Goal: Task Accomplishment & Management: Use online tool/utility

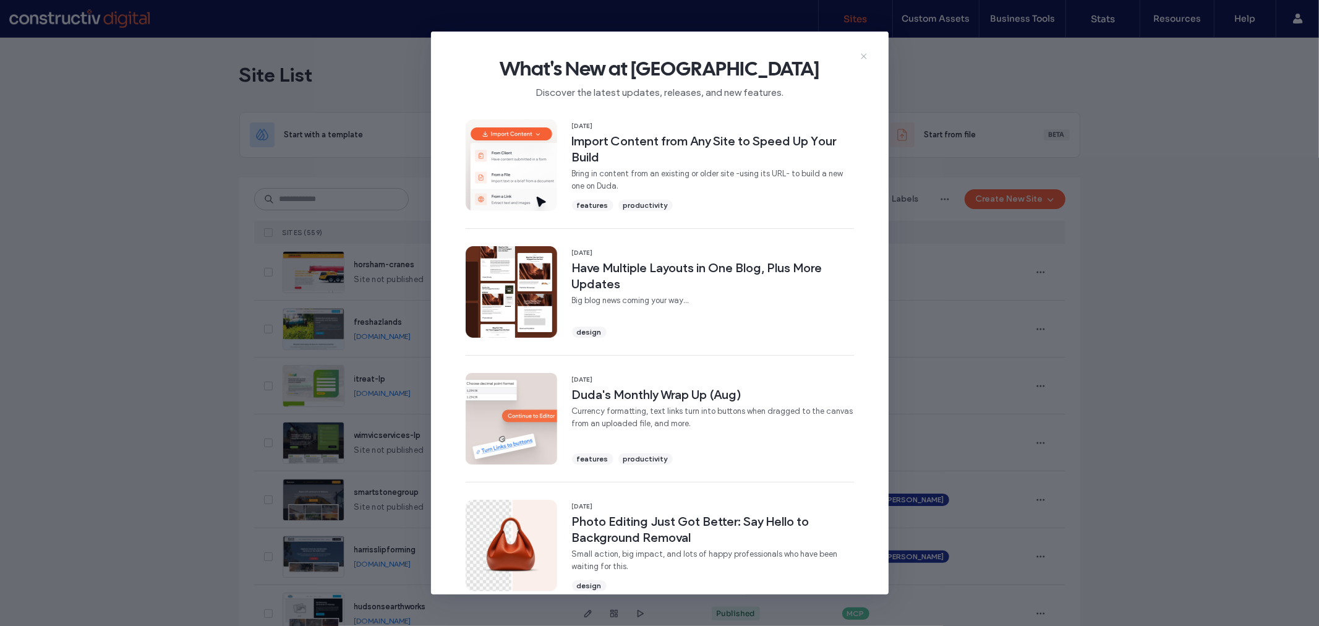
click at [866, 53] on use at bounding box center [864, 56] width 6 height 6
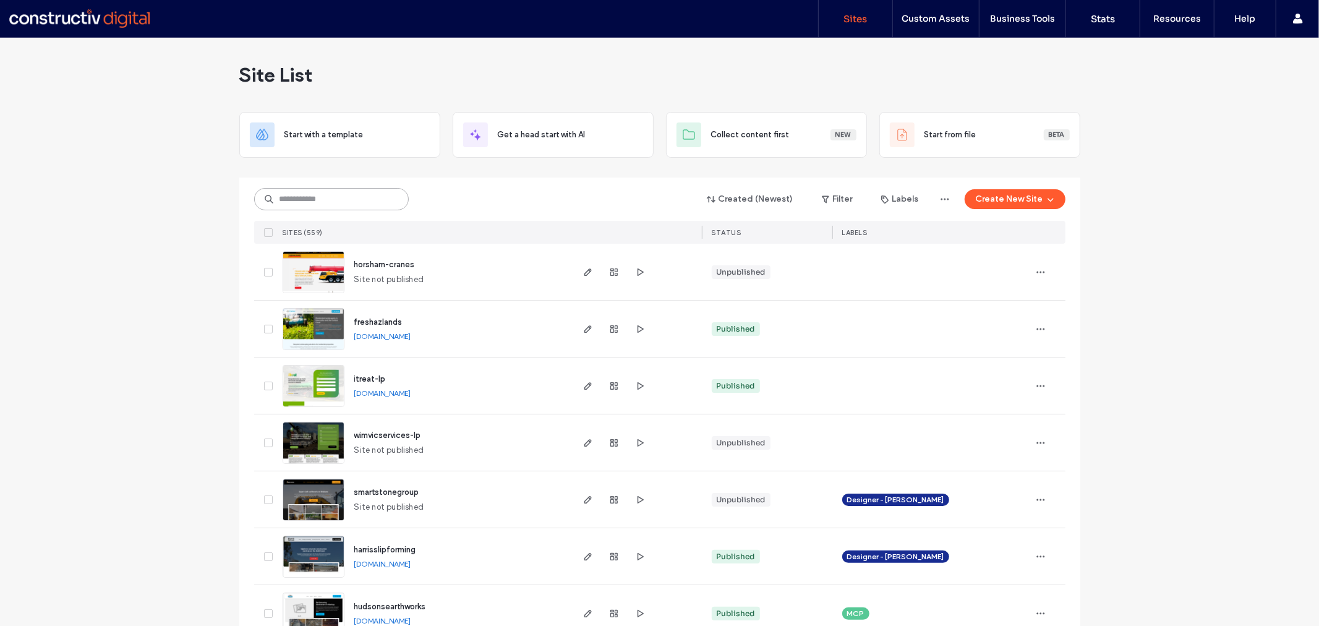
click at [325, 203] on input at bounding box center [331, 199] width 155 height 22
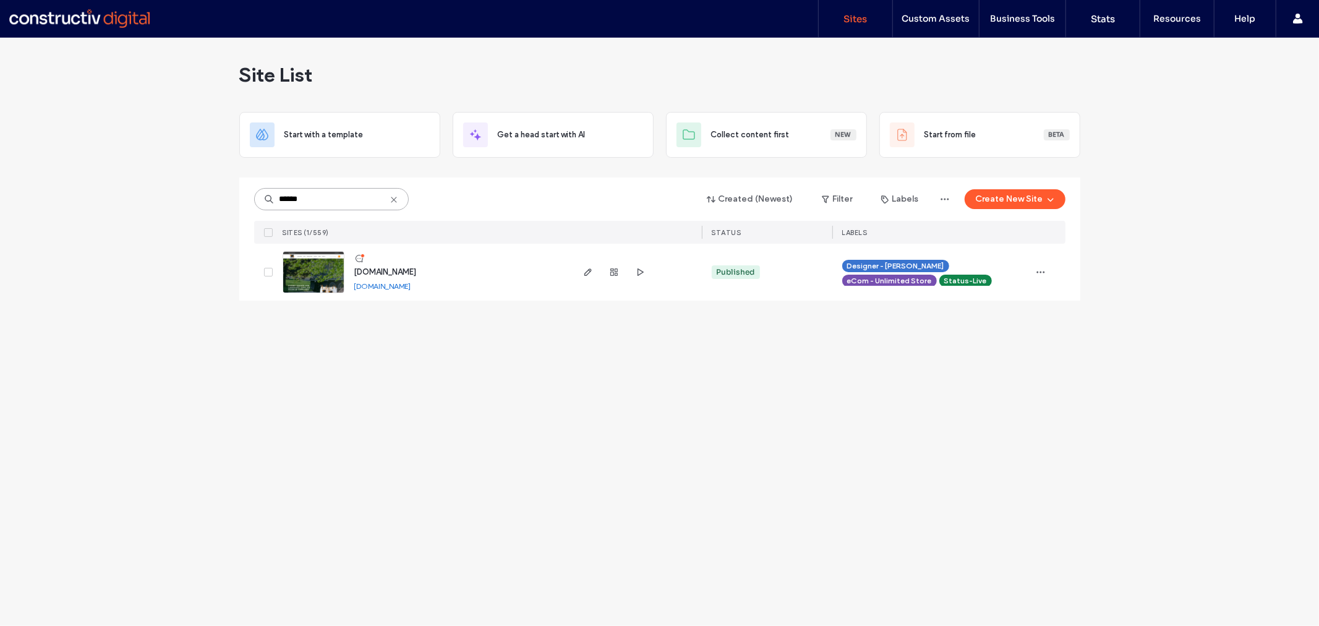
type input "******"
click at [416, 274] on span "[DOMAIN_NAME]" at bounding box center [385, 271] width 62 height 9
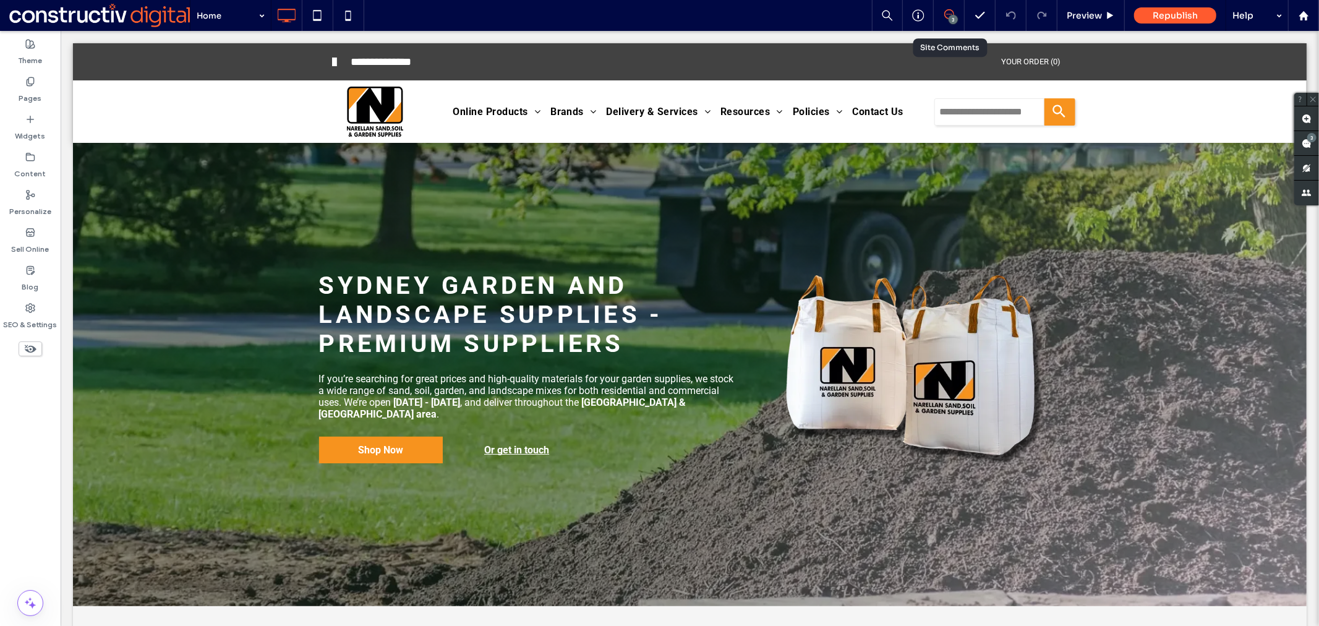
click at [946, 19] on div "3" at bounding box center [949, 15] width 30 height 12
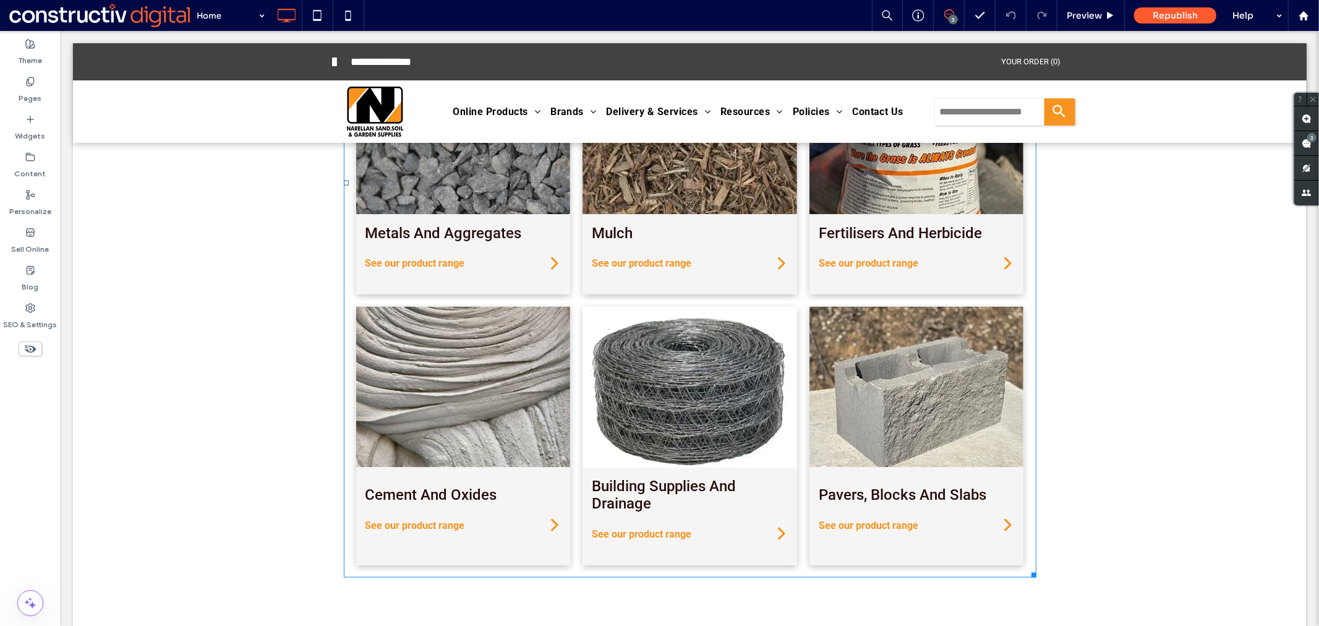
scroll to position [1374, 0]
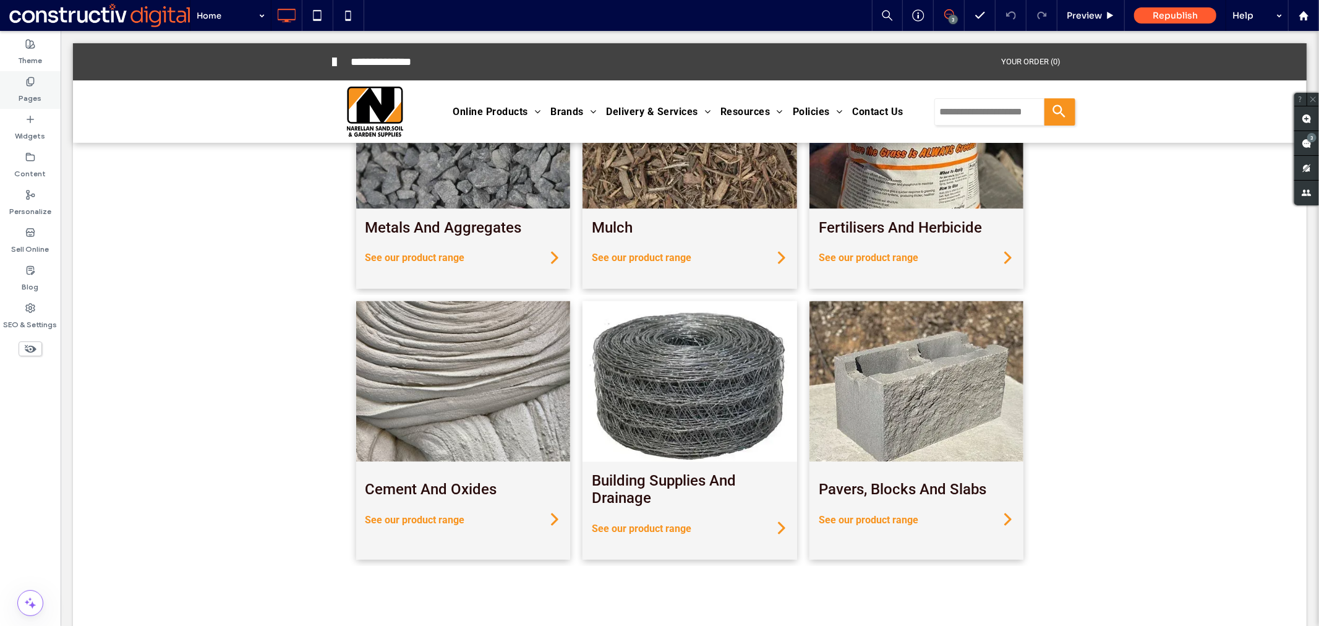
click at [46, 90] on div "Pages" at bounding box center [30, 90] width 61 height 38
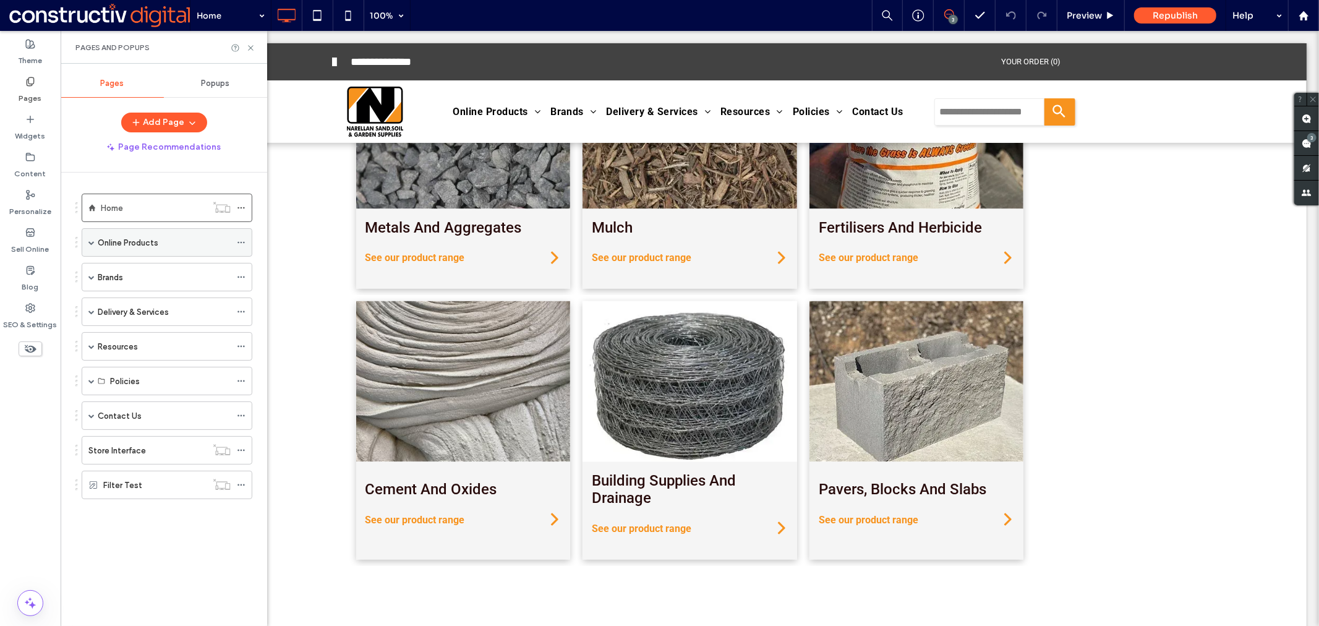
click at [153, 249] on label "Online Products" at bounding box center [128, 243] width 61 height 22
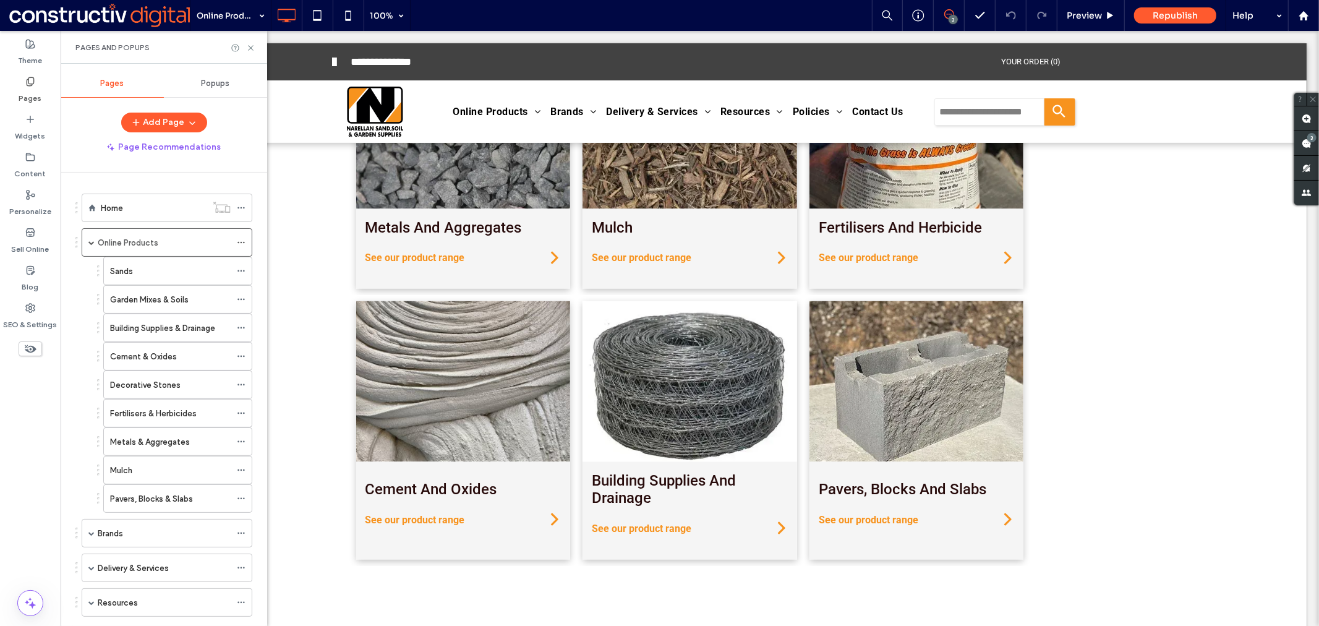
click at [168, 275] on div at bounding box center [659, 313] width 1319 height 626
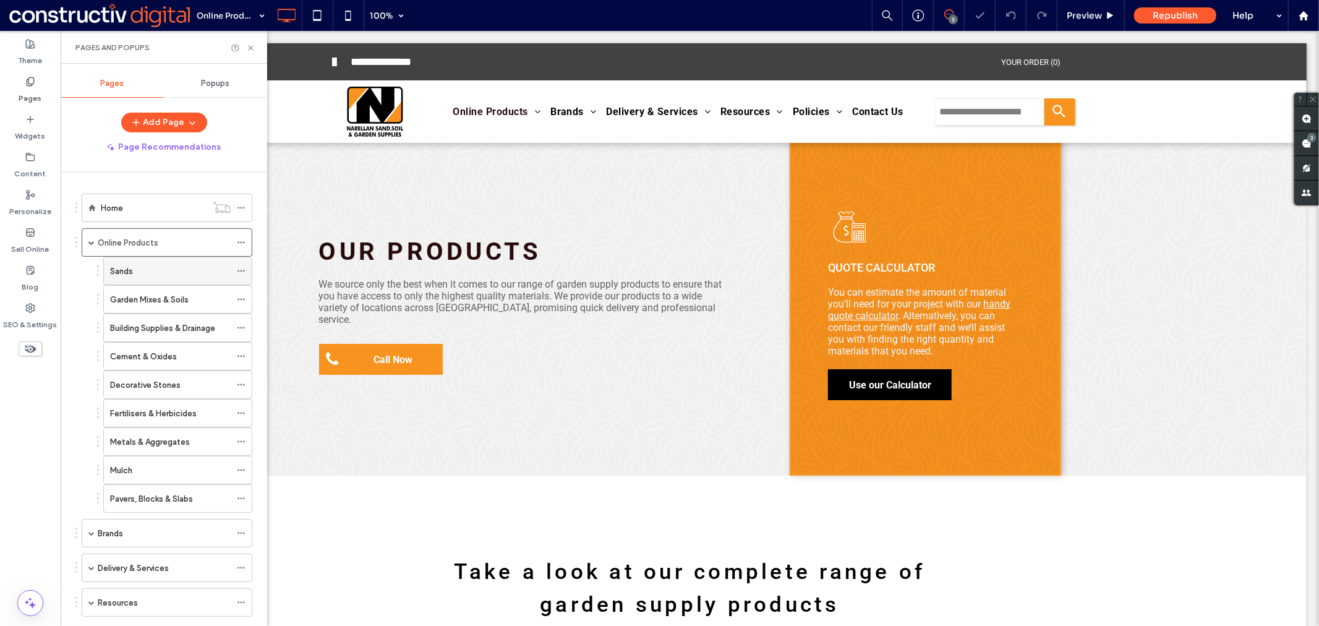
click at [178, 273] on div "Sands" at bounding box center [170, 271] width 121 height 14
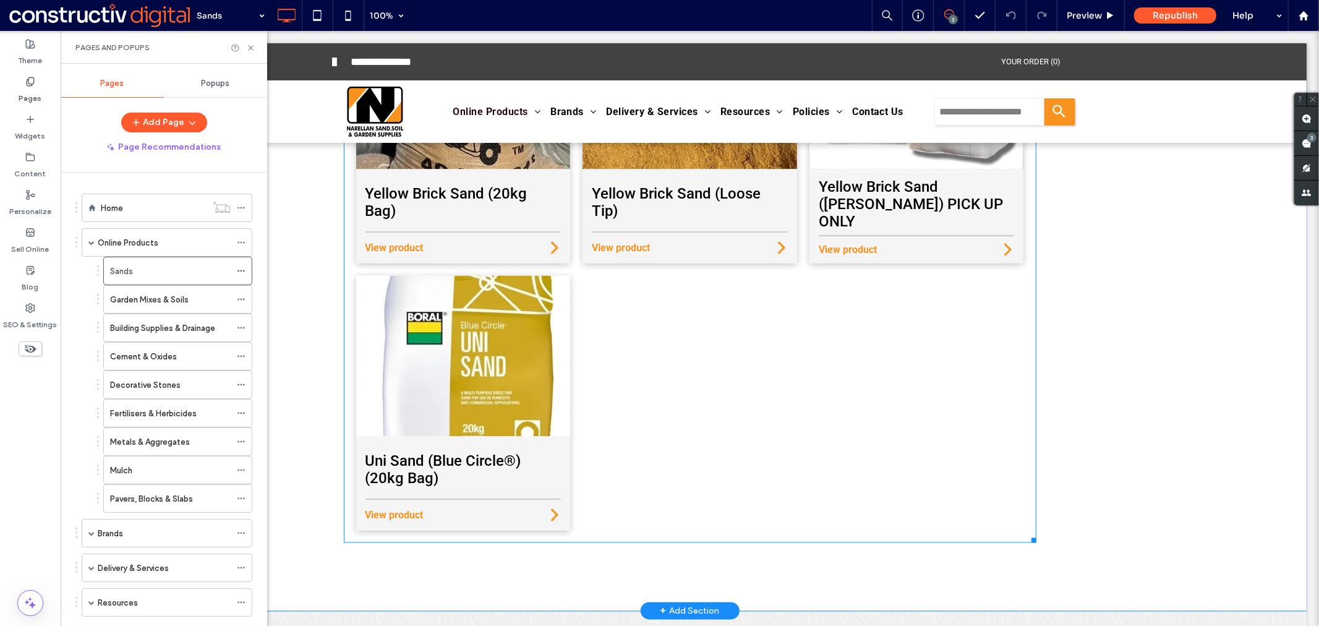
scroll to position [1855, 0]
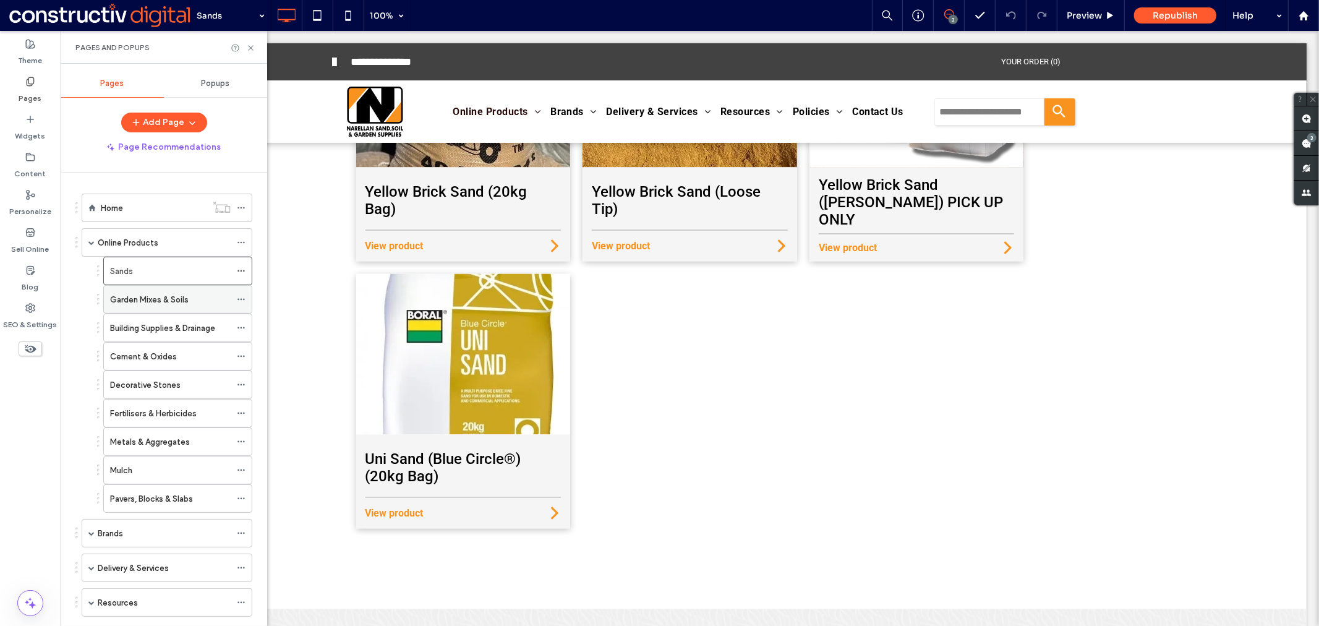
click at [155, 301] on label "Garden Mixes & Soils" at bounding box center [149, 300] width 79 height 22
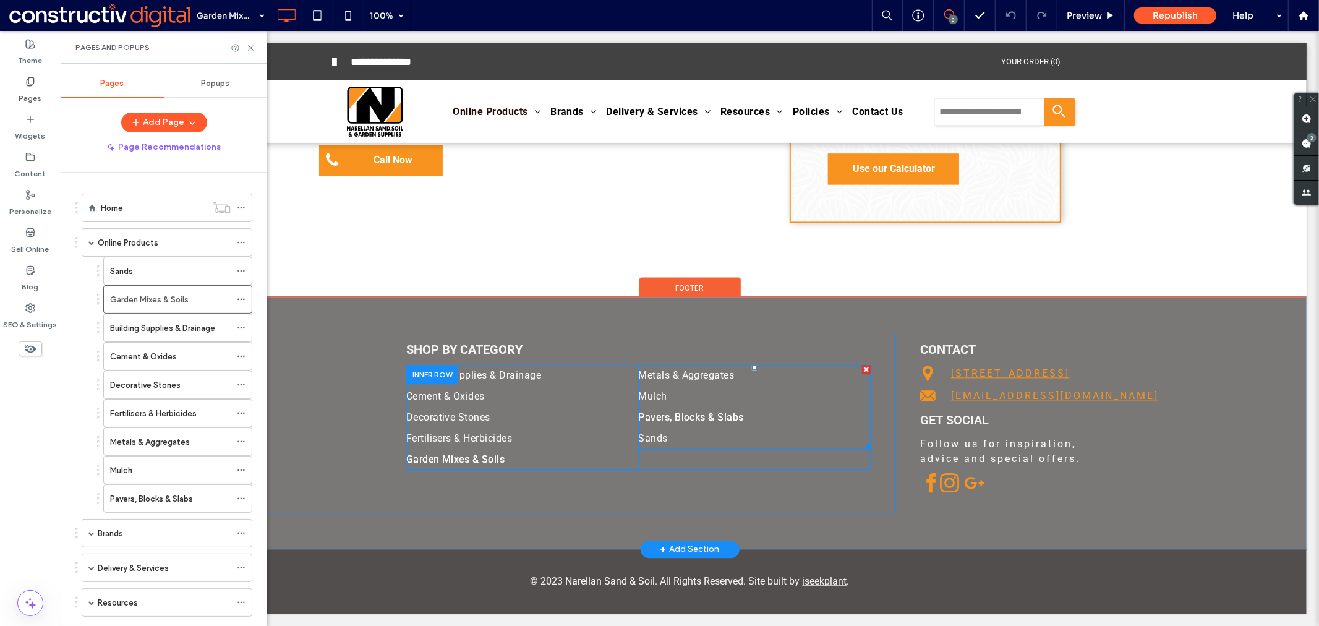
scroll to position [2194, 0]
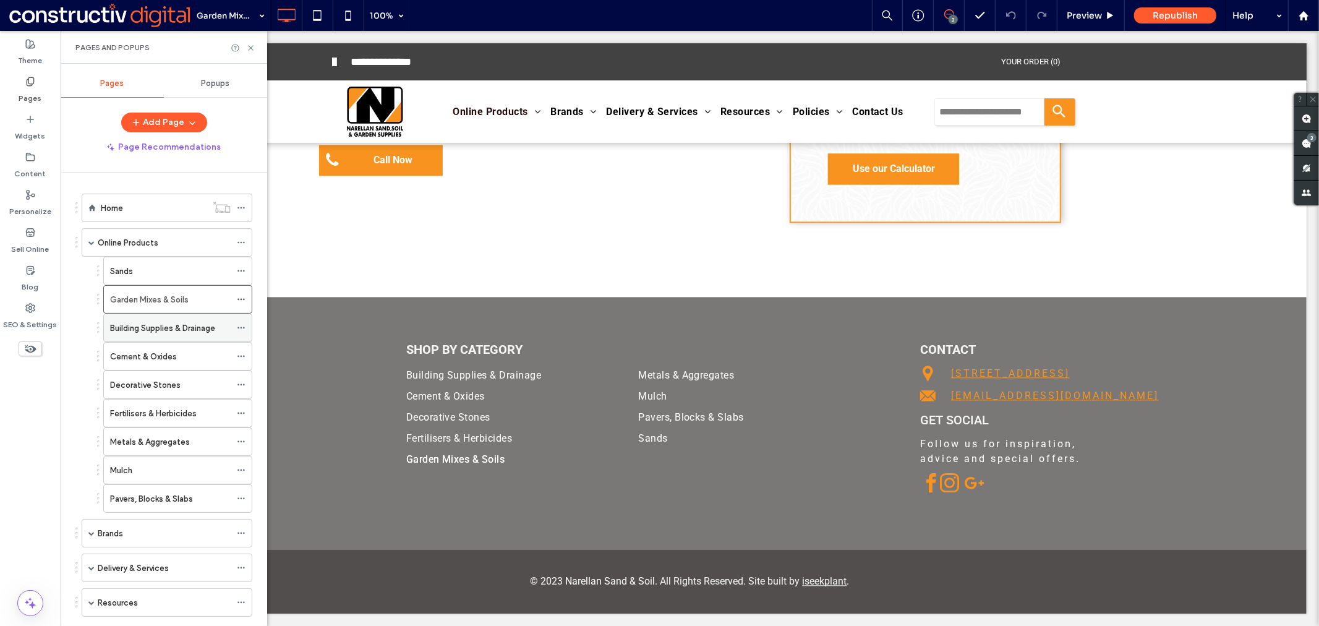
click at [174, 322] on label "Building Supplies & Drainage" at bounding box center [162, 328] width 105 height 22
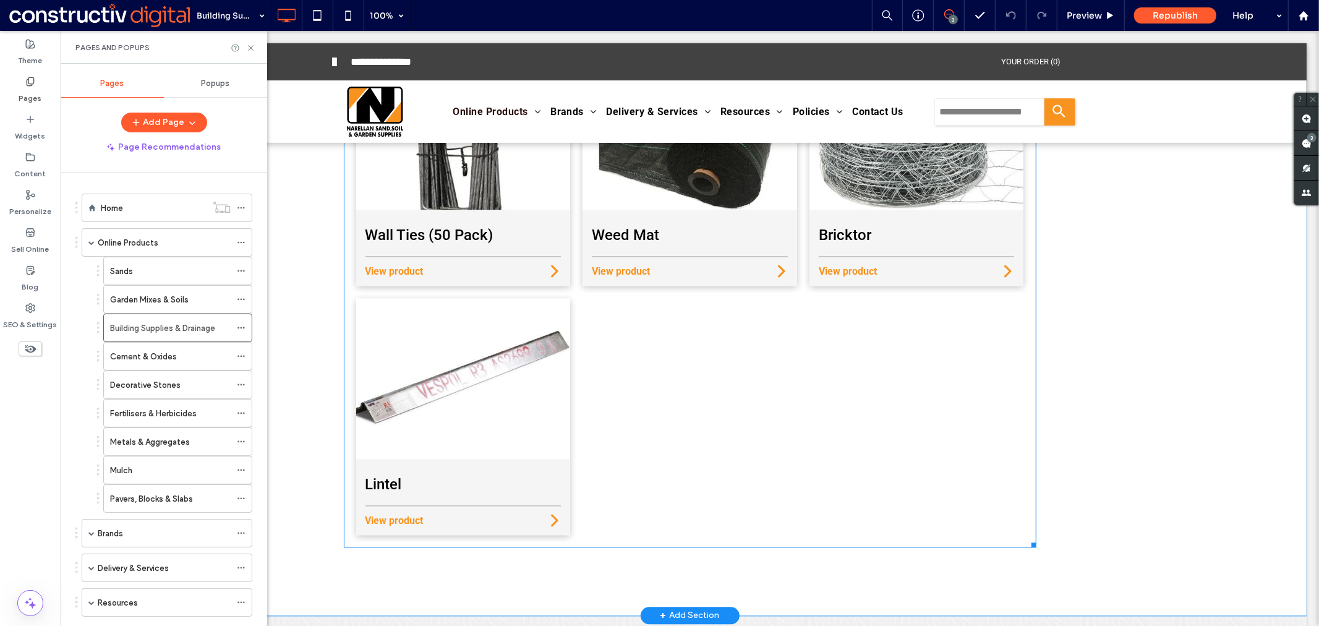
scroll to position [2199, 0]
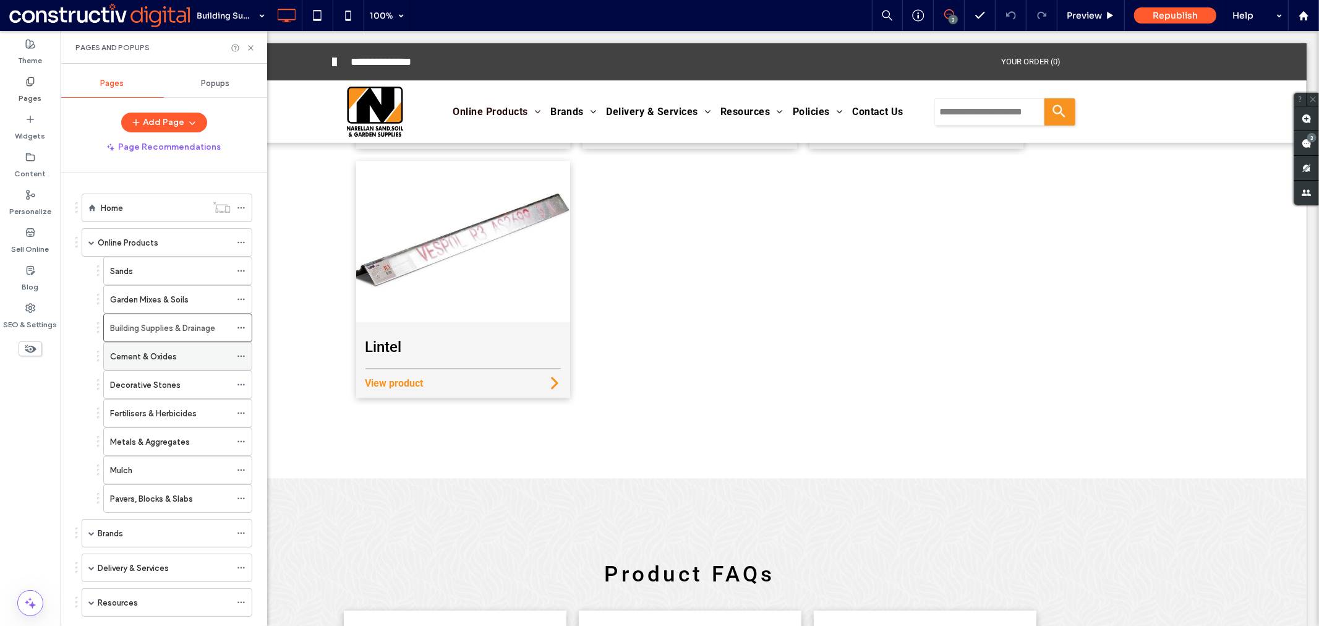
click at [168, 350] on label "Cement & Oxides" at bounding box center [143, 357] width 67 height 22
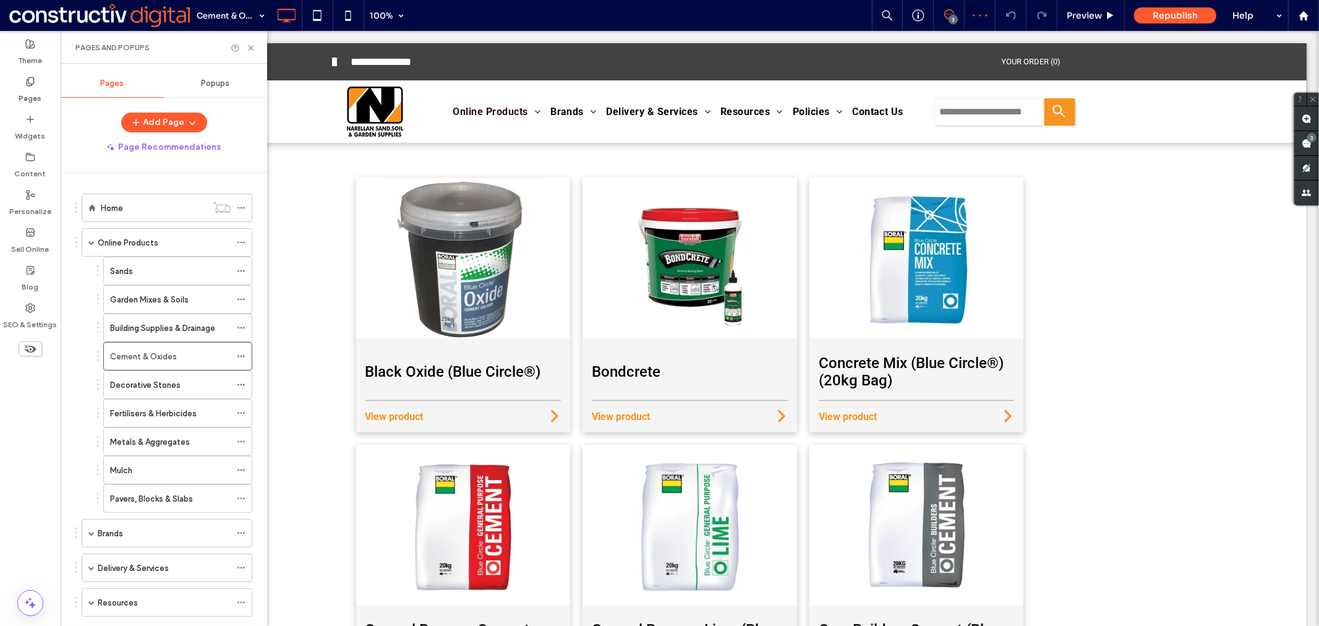
scroll to position [1164, 0]
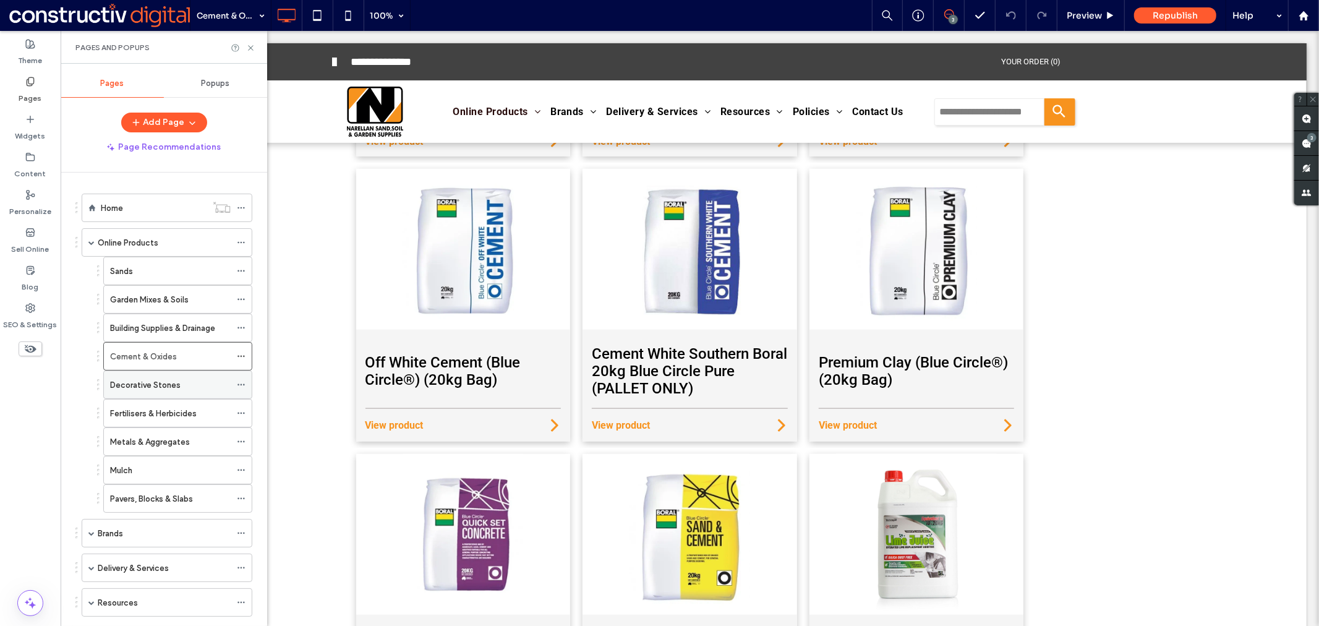
click at [139, 391] on label "Decorative Stones" at bounding box center [145, 385] width 71 height 22
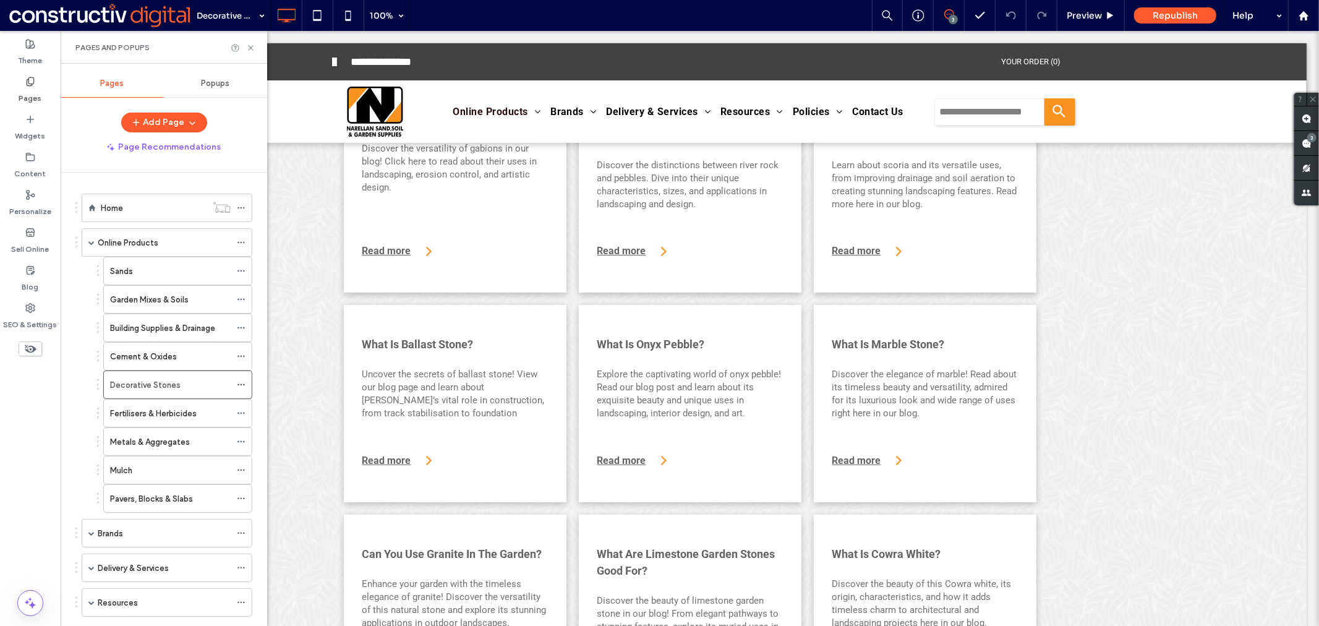
scroll to position [1460, 0]
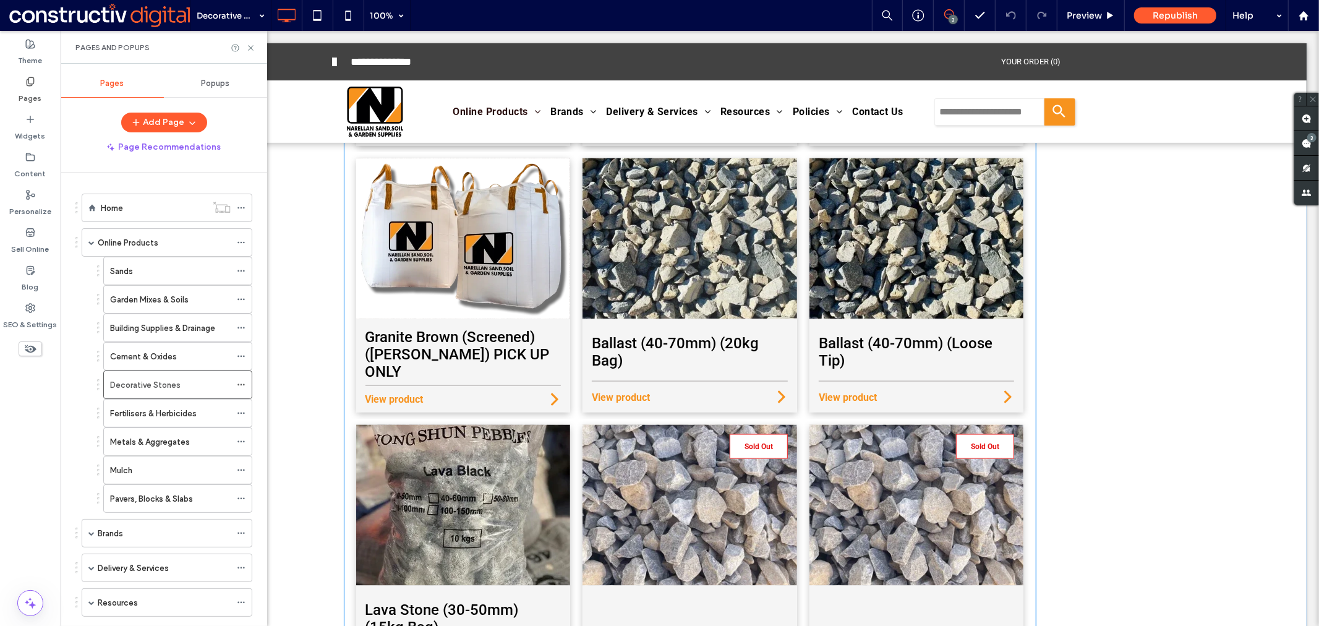
click at [639, 391] on span "View product" at bounding box center [620, 397] width 58 height 12
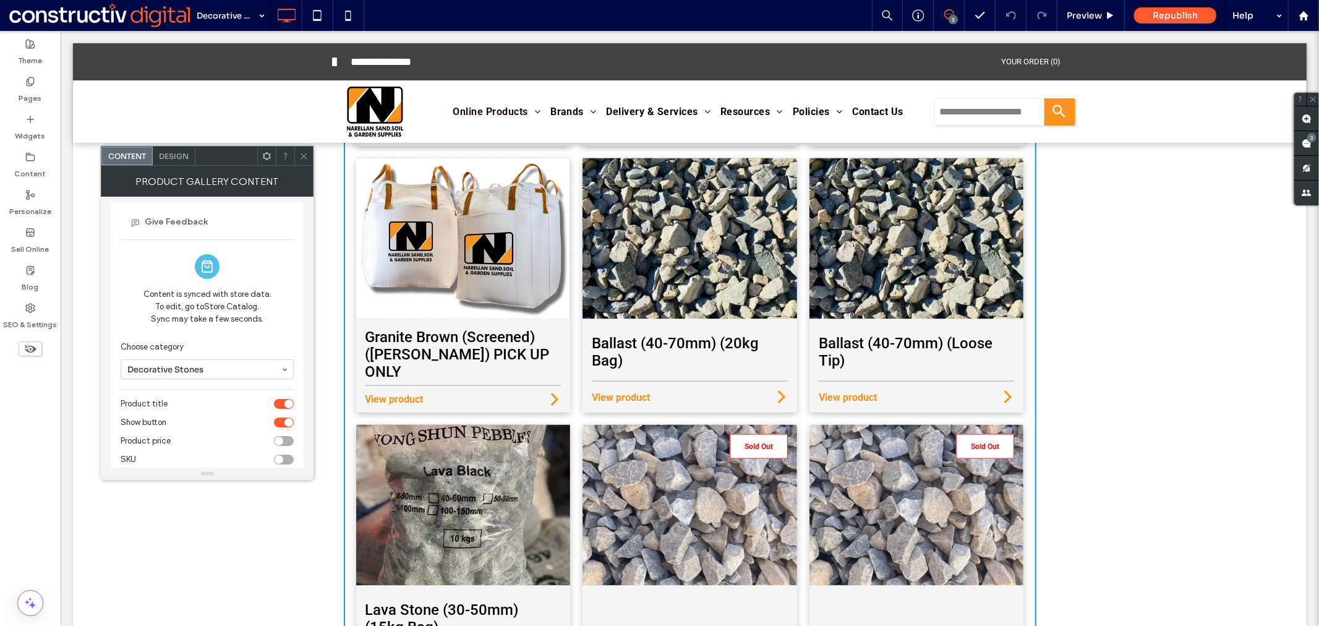
scroll to position [0, 0]
drag, startPoint x: 165, startPoint y: 553, endPoint x: 146, endPoint y: 515, distance: 42.3
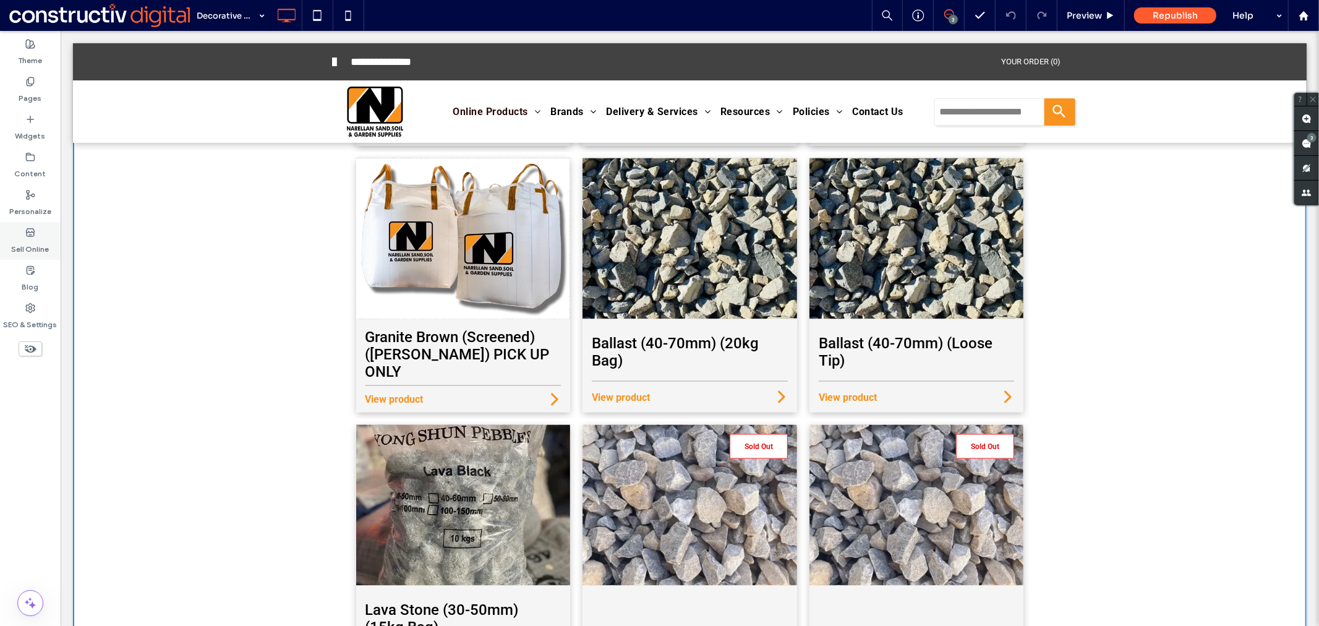
click at [35, 239] on label "Sell Online" at bounding box center [31, 245] width 38 height 17
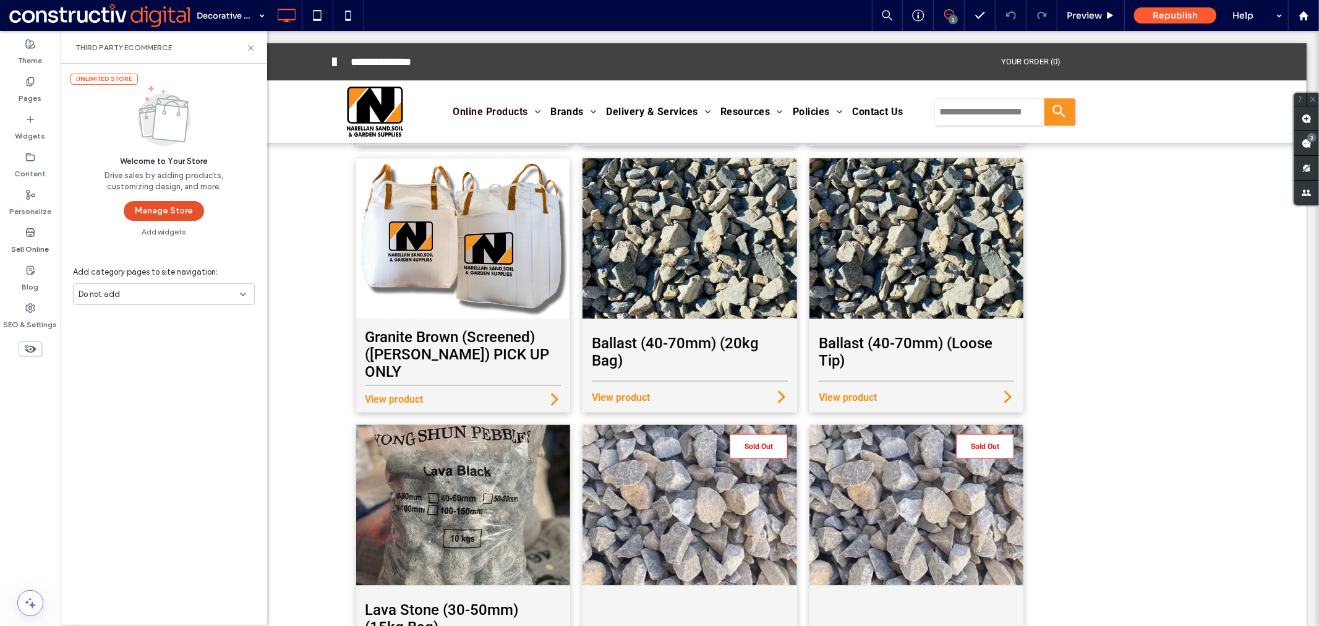
click at [163, 218] on button "Manage Store" at bounding box center [164, 211] width 80 height 20
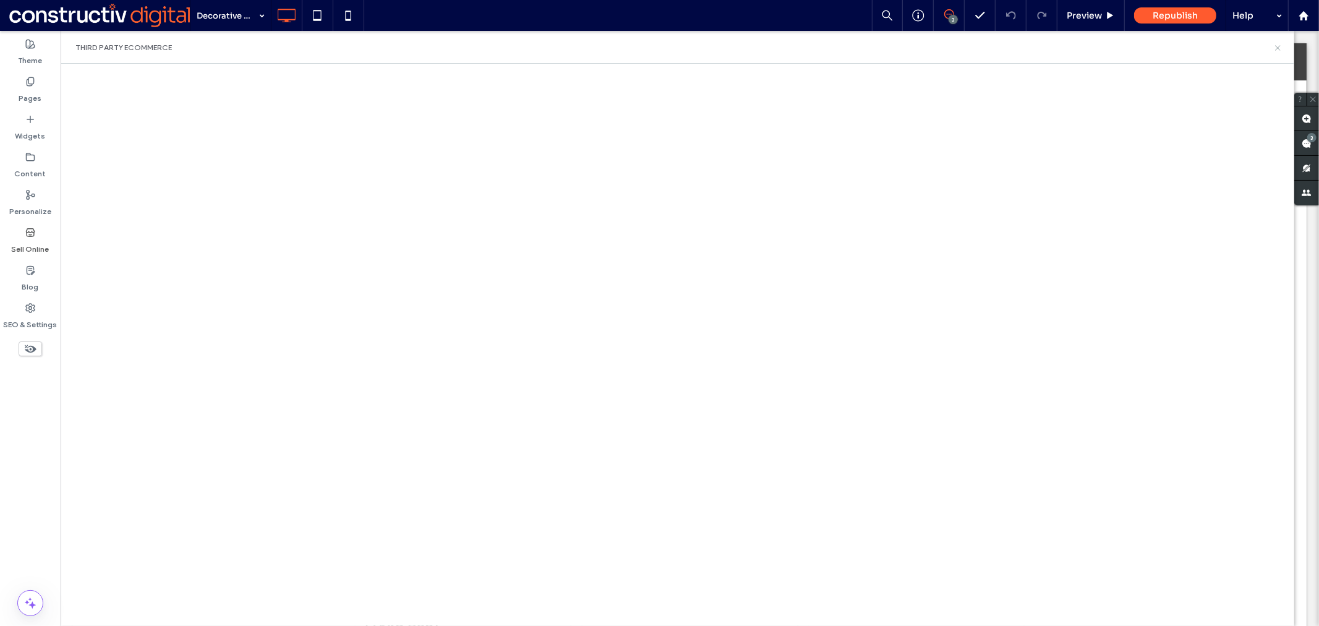
click at [1277, 47] on icon at bounding box center [1277, 47] width 9 height 9
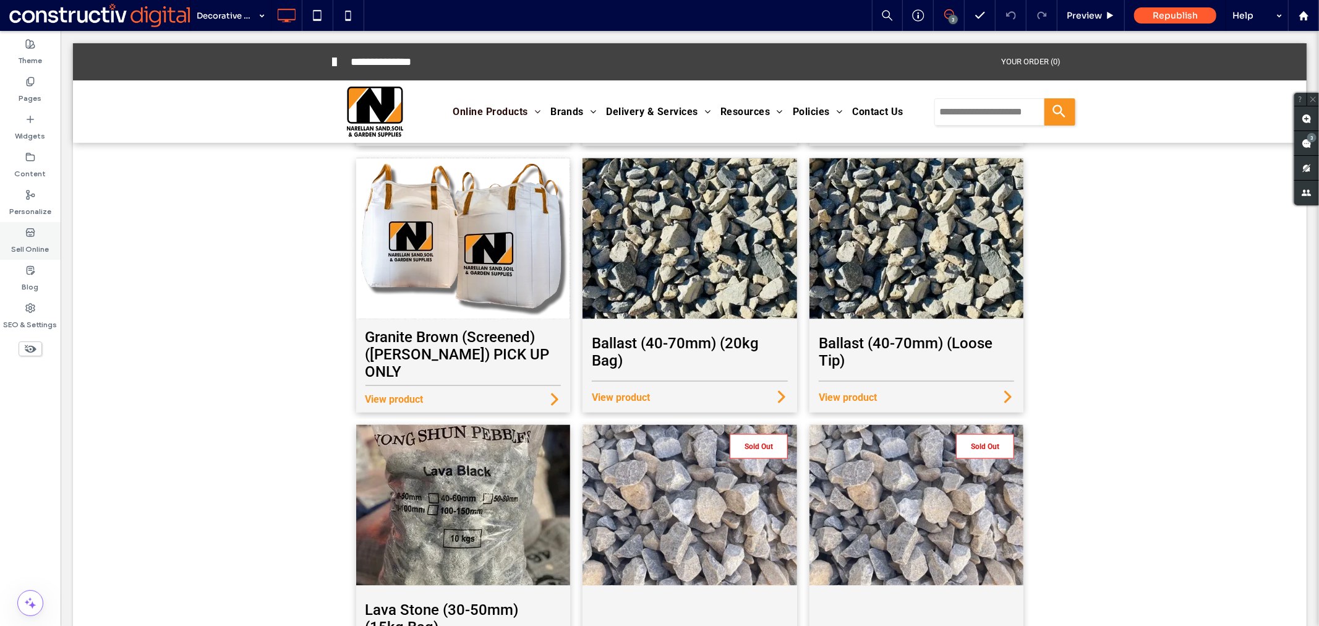
click at [32, 235] on icon at bounding box center [30, 233] width 10 height 10
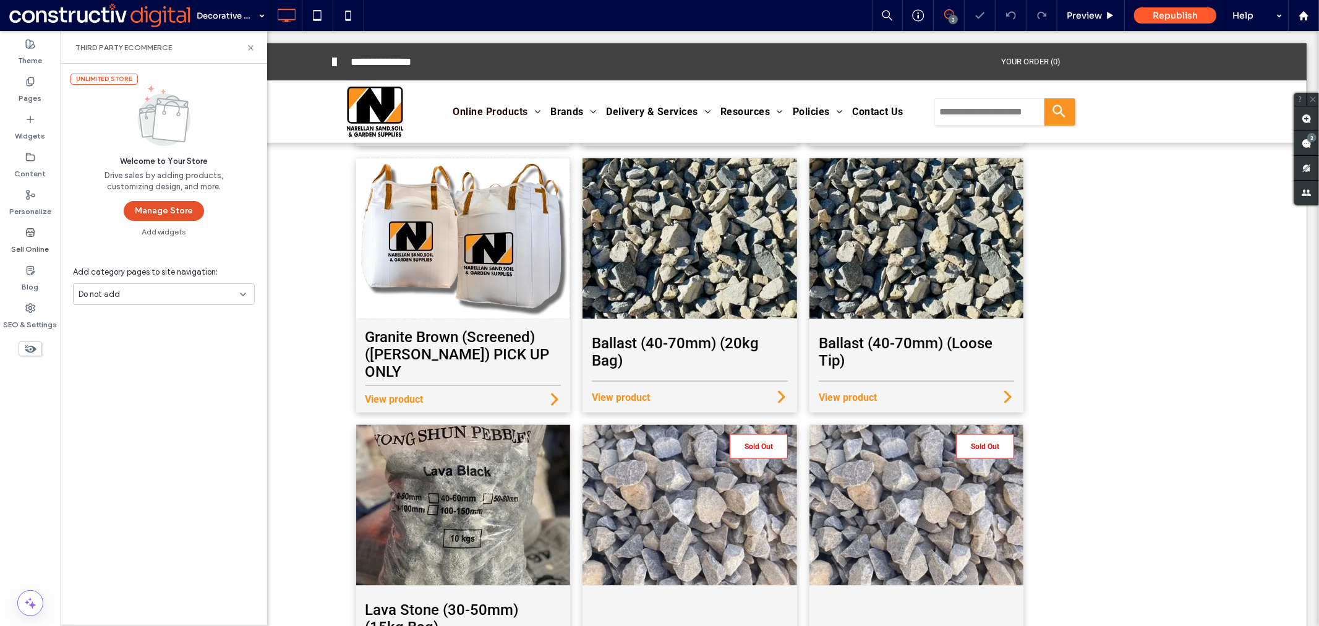
click at [179, 212] on button "Manage Store" at bounding box center [164, 211] width 80 height 20
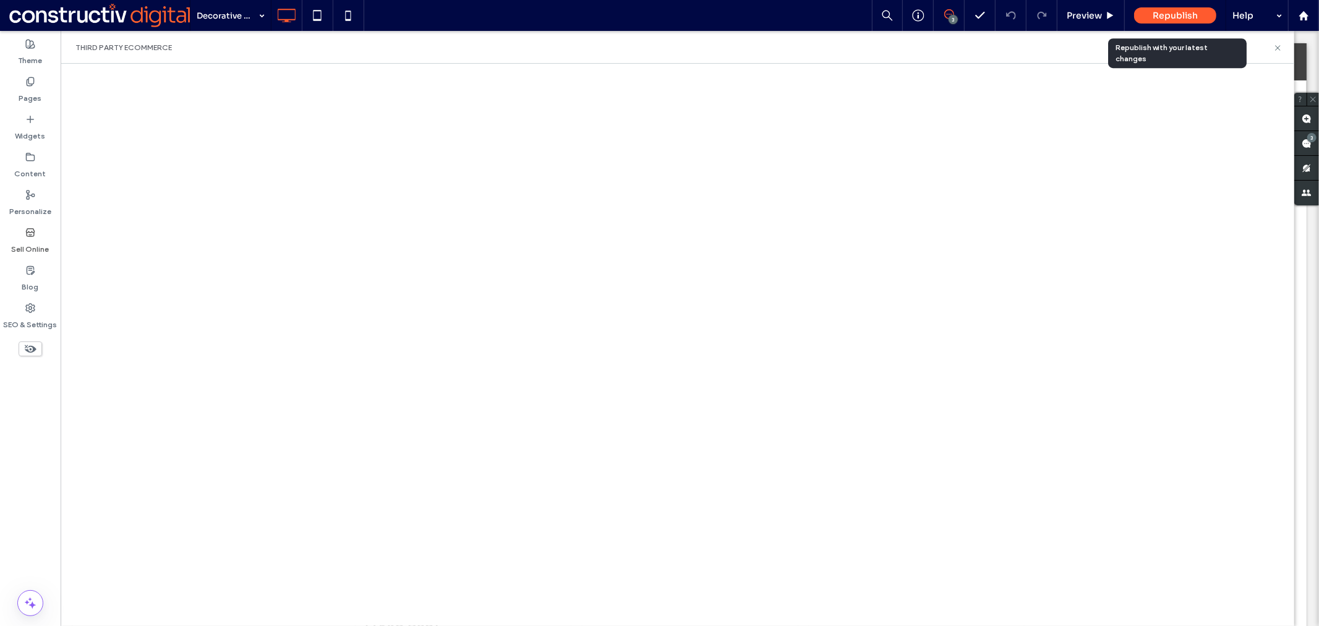
click at [1172, 14] on span "Republish" at bounding box center [1175, 15] width 45 height 11
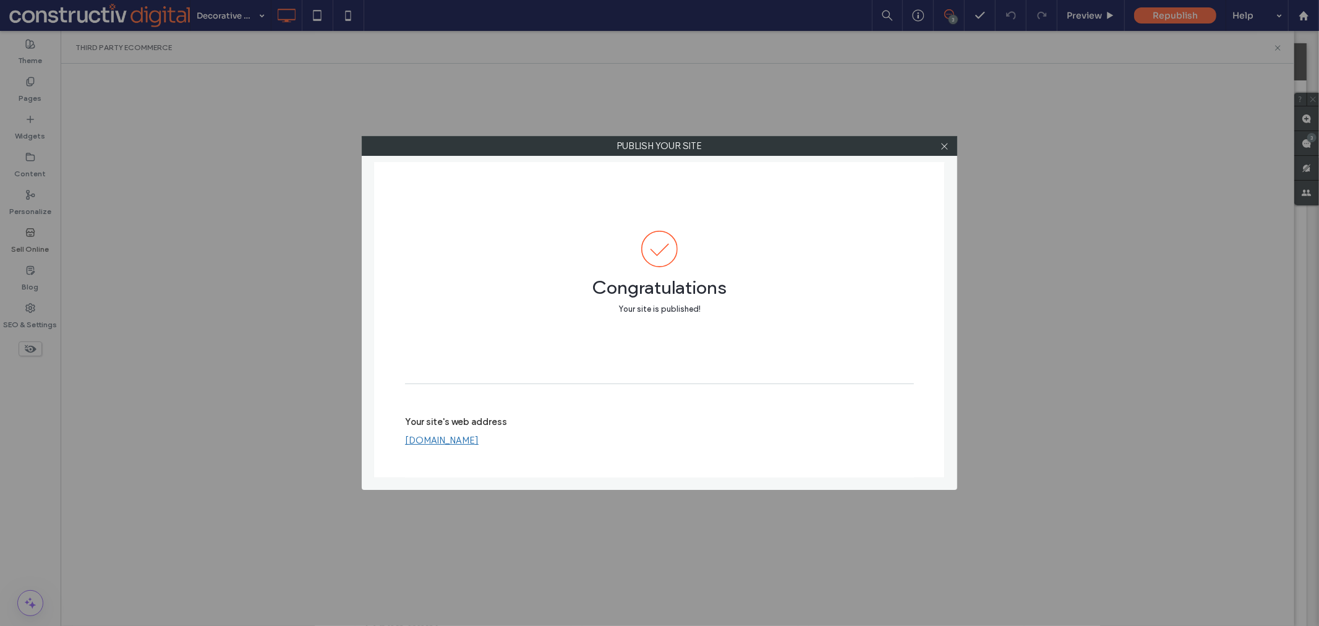
click at [479, 442] on link "[DOMAIN_NAME]" at bounding box center [442, 440] width 74 height 11
click at [943, 150] on icon at bounding box center [944, 146] width 9 height 9
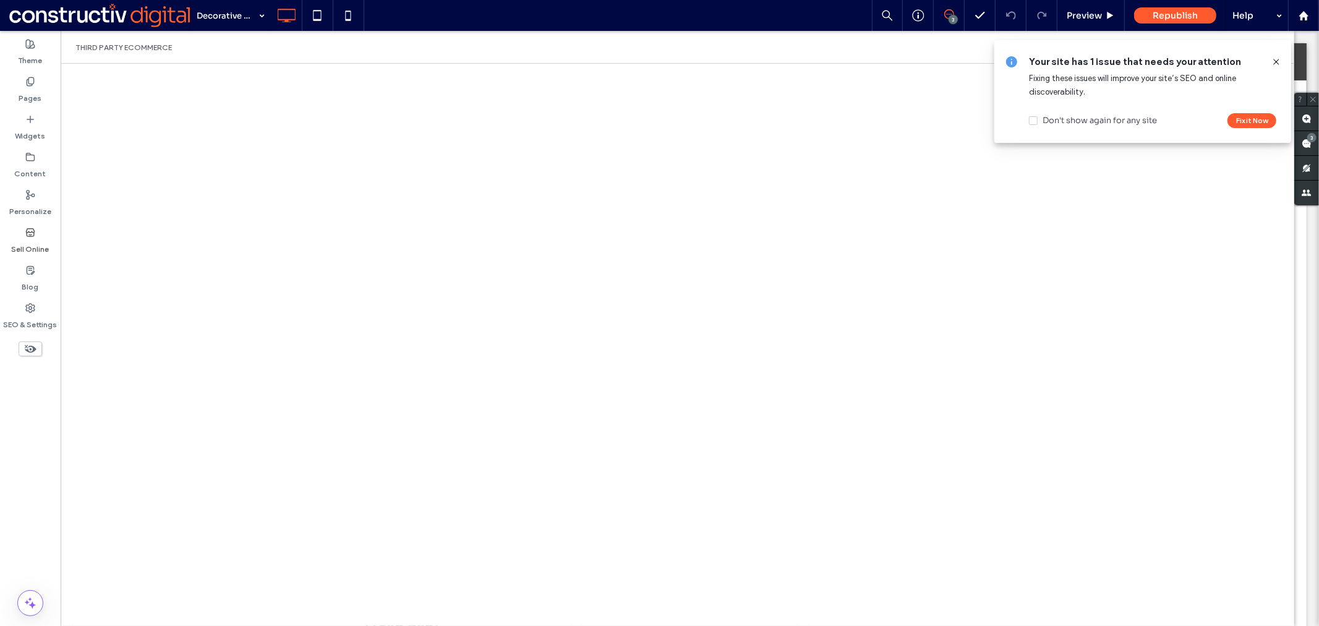
click at [1277, 62] on use at bounding box center [1276, 62] width 6 height 6
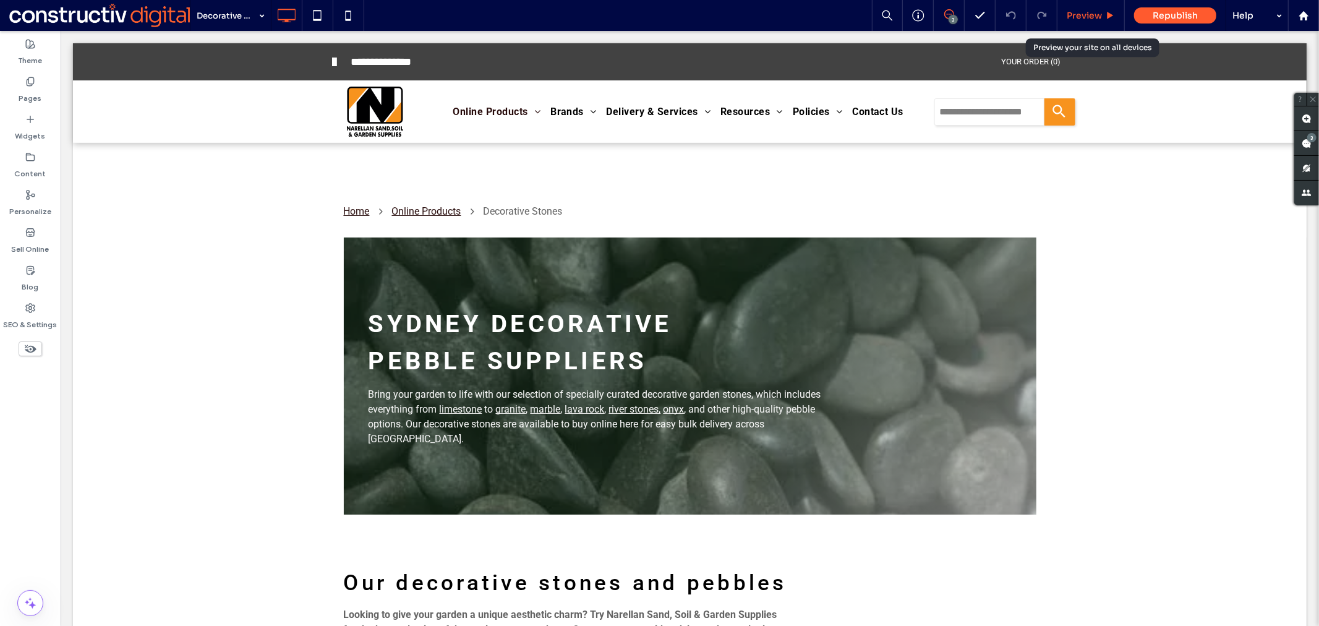
click at [1114, 14] on icon at bounding box center [1110, 15] width 9 height 9
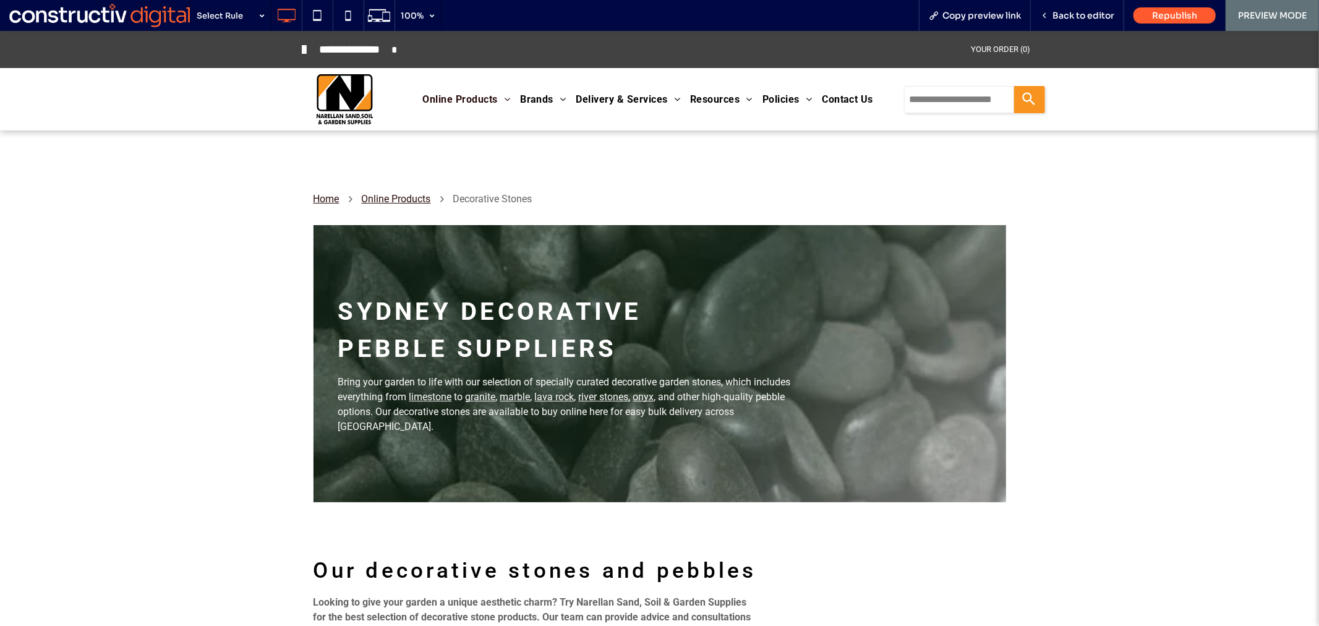
click at [978, 96] on input "Search query" at bounding box center [959, 98] width 110 height 27
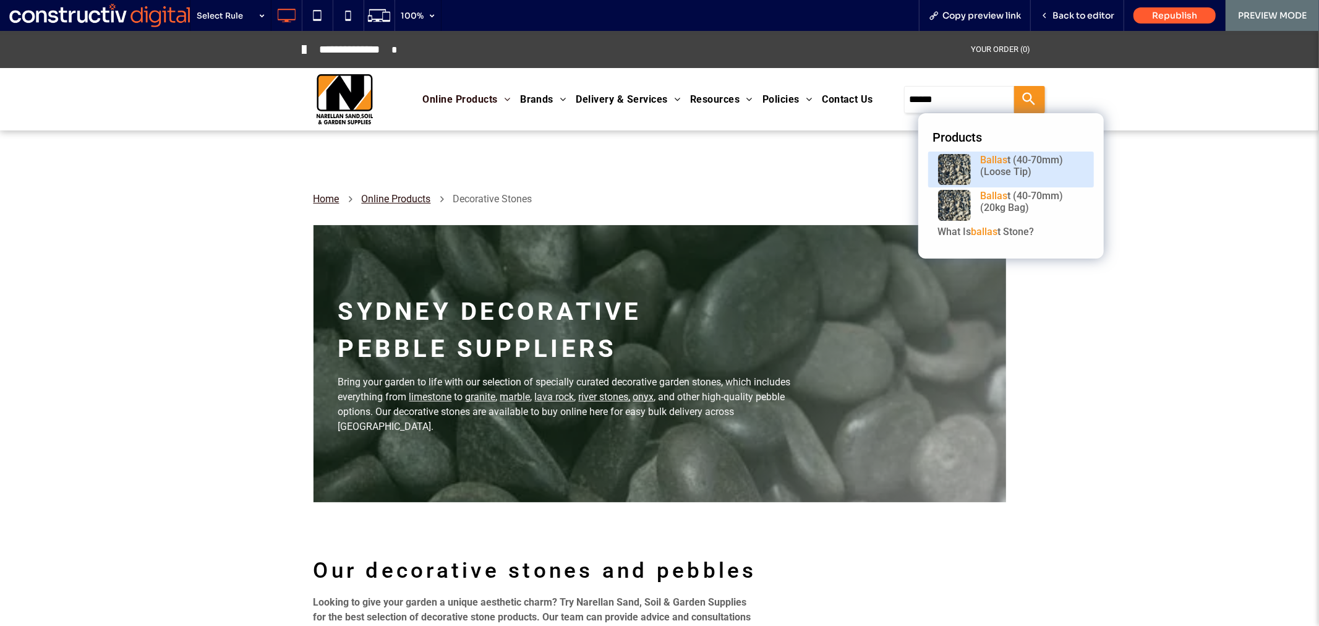
type input "******"
click at [981, 168] on h3 "Ballas t (40-70mm) (Loose tip)" at bounding box center [1032, 168] width 103 height 30
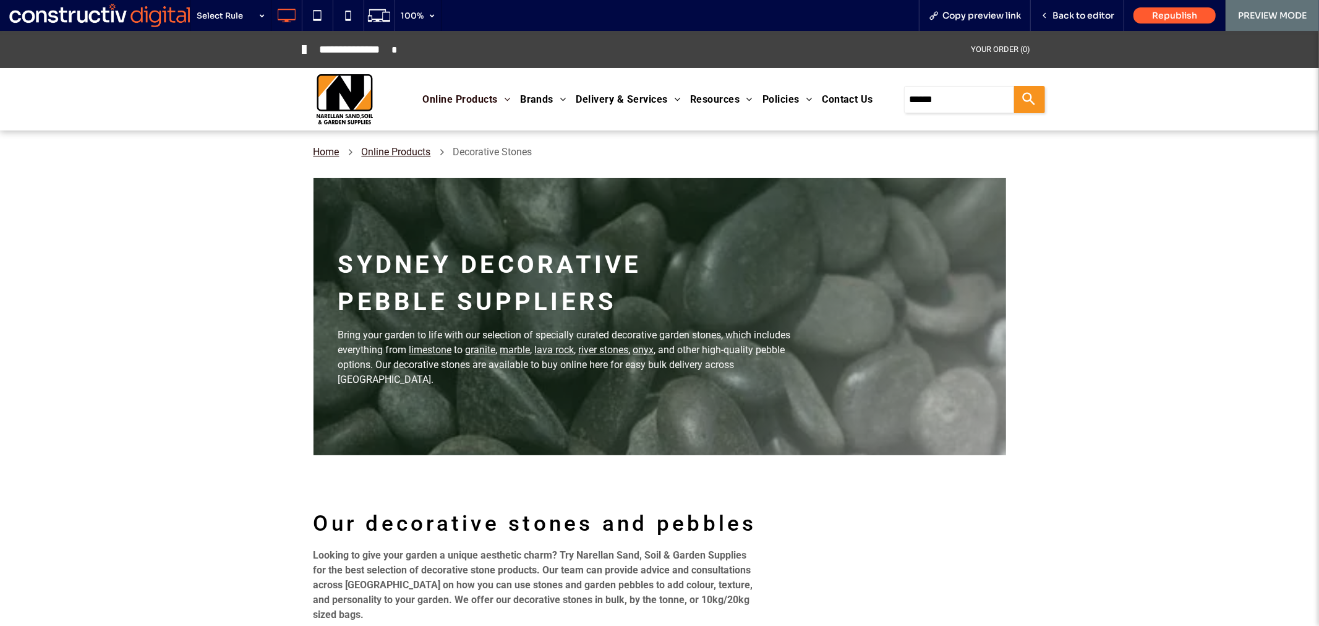
scroll to position [206, 0]
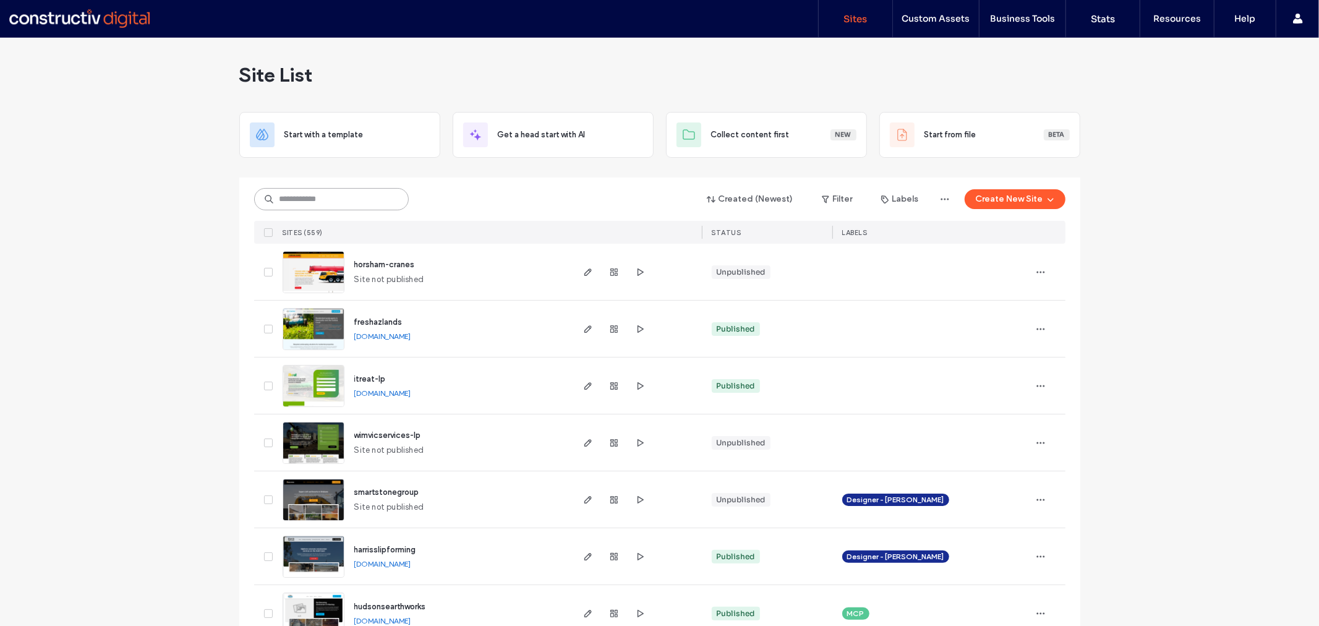
click at [341, 194] on input at bounding box center [331, 199] width 155 height 22
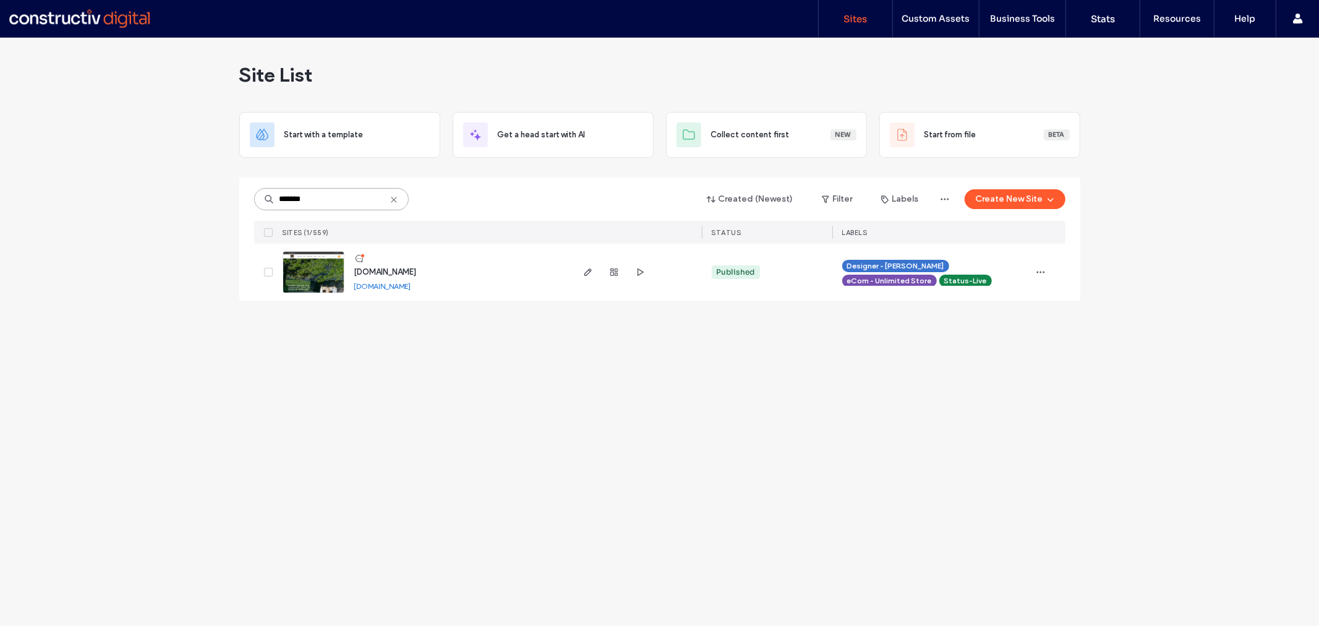
type input "*******"
click at [375, 272] on span "[DOMAIN_NAME]" at bounding box center [385, 271] width 62 height 9
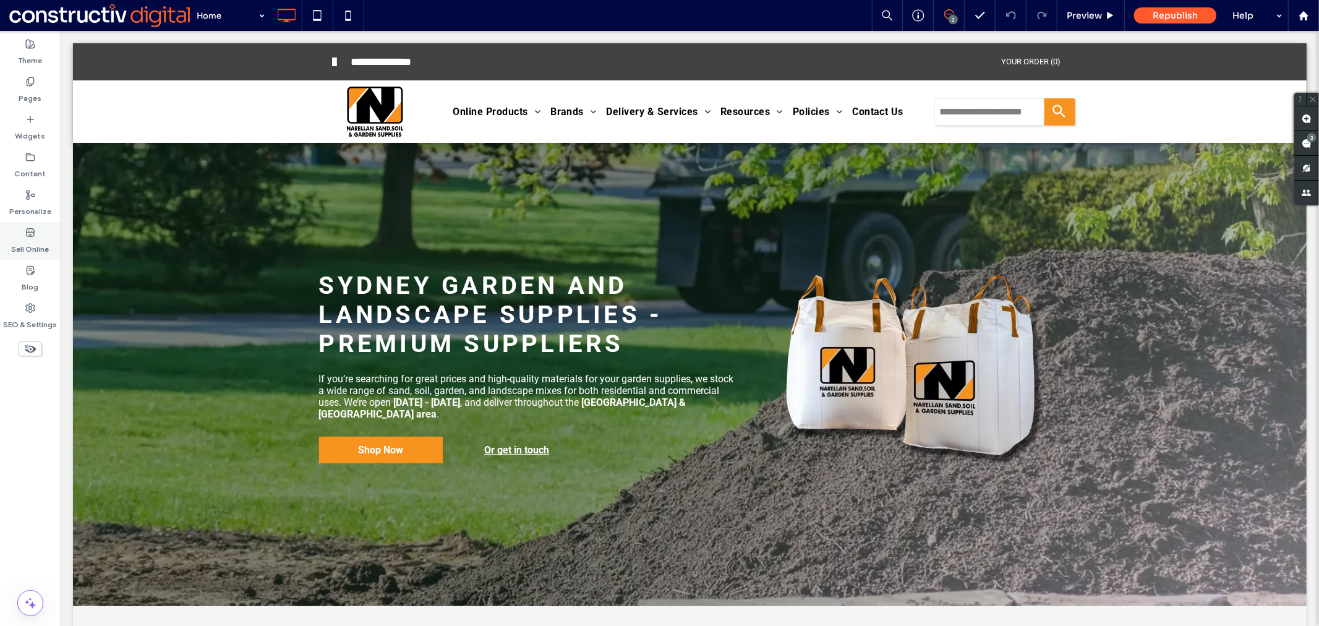
click at [38, 239] on label "Sell Online" at bounding box center [31, 245] width 38 height 17
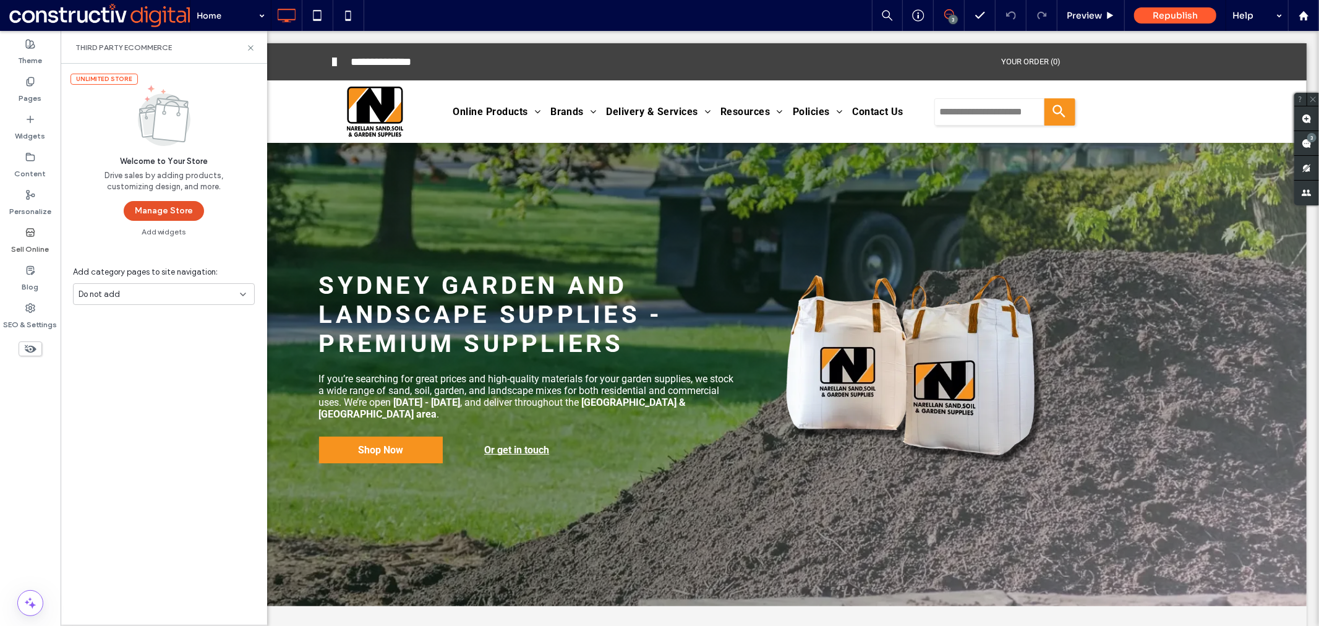
click at [155, 215] on button "Manage Store" at bounding box center [164, 211] width 80 height 20
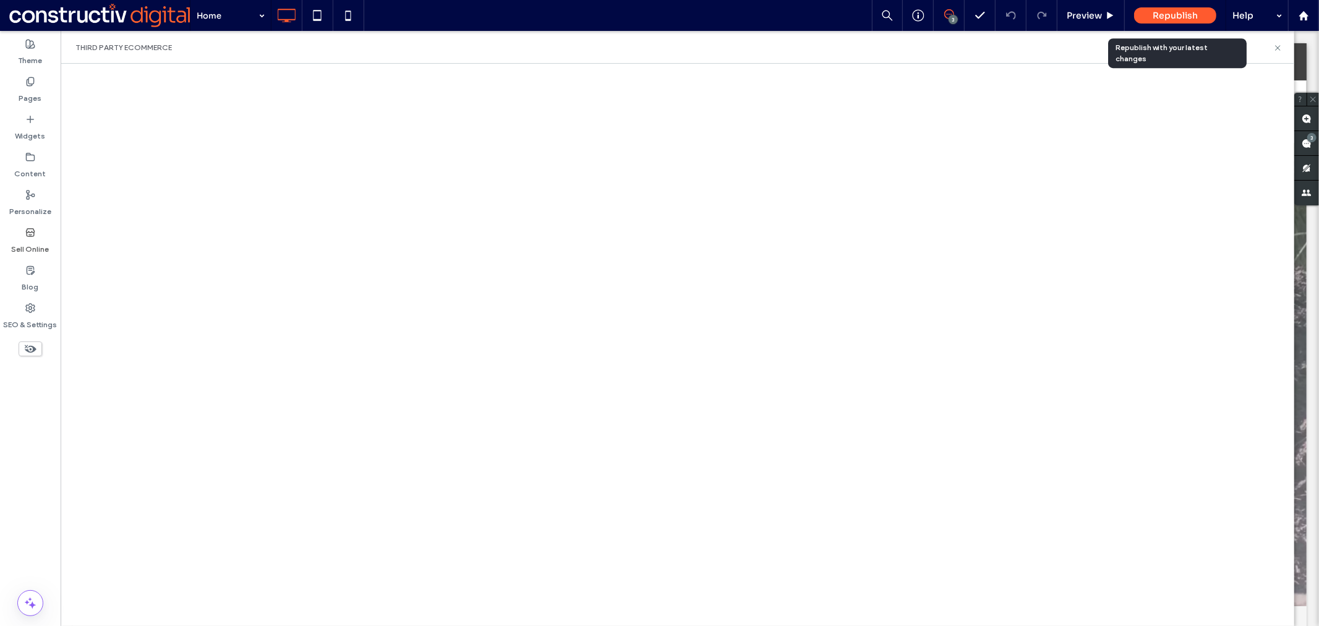
click at [1180, 15] on span "Republish" at bounding box center [1175, 15] width 45 height 11
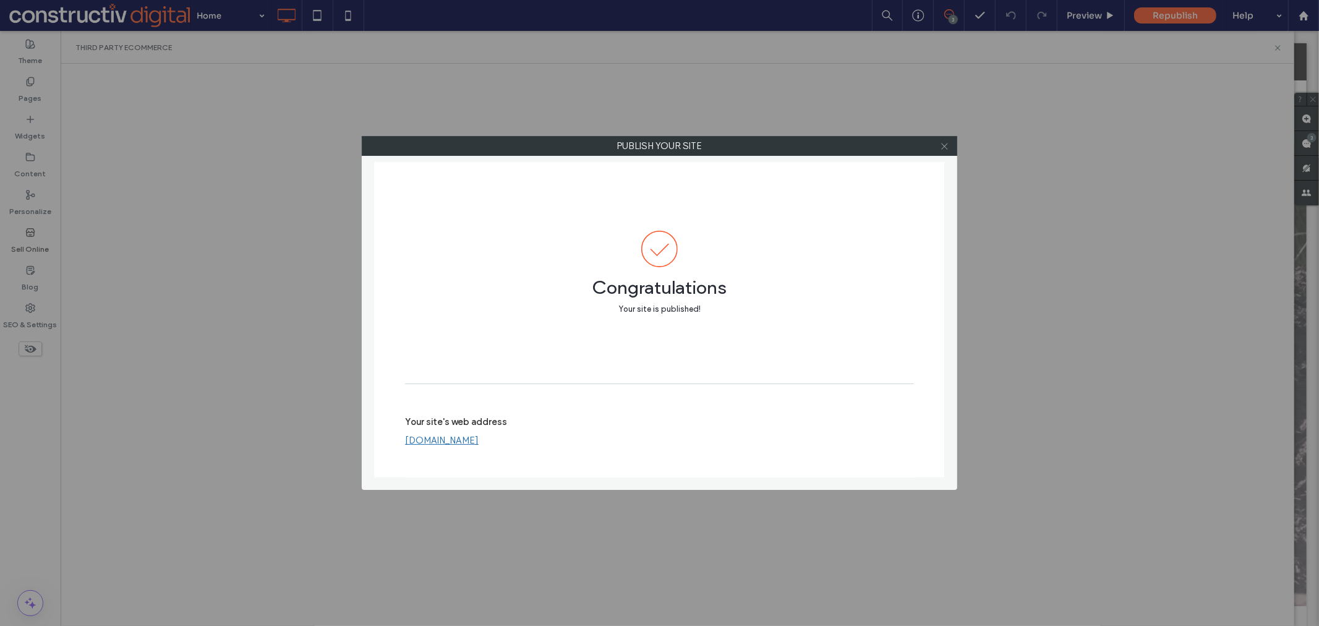
click at [947, 145] on icon at bounding box center [944, 146] width 9 height 9
